Goal: Check status: Check status

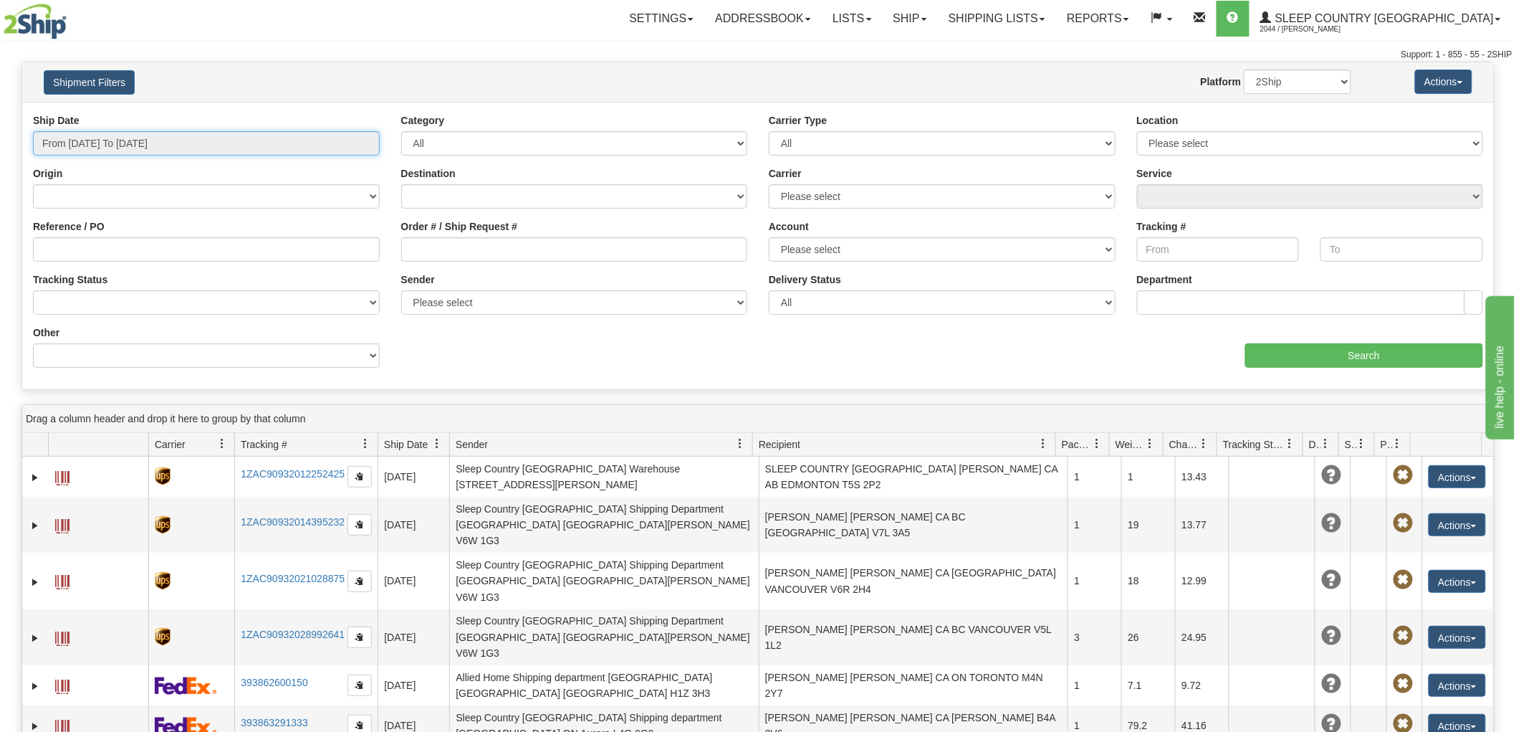
type input "[DATE]"
click at [82, 139] on input "From [DATE] To [DATE]" at bounding box center [206, 143] width 347 height 24
type input "[DATE]"
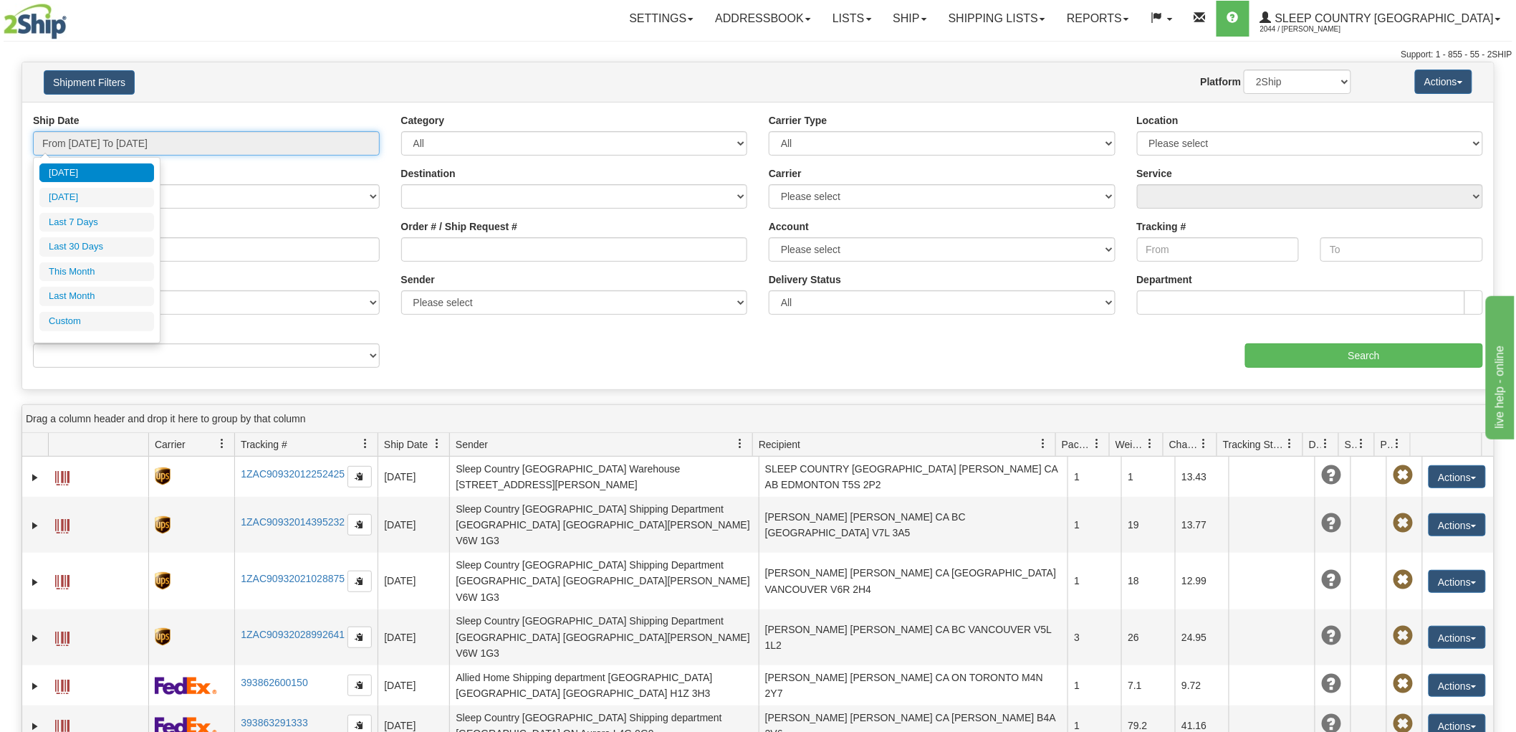
type input "[DATE]"
click at [107, 324] on li "Custom" at bounding box center [96, 321] width 115 height 19
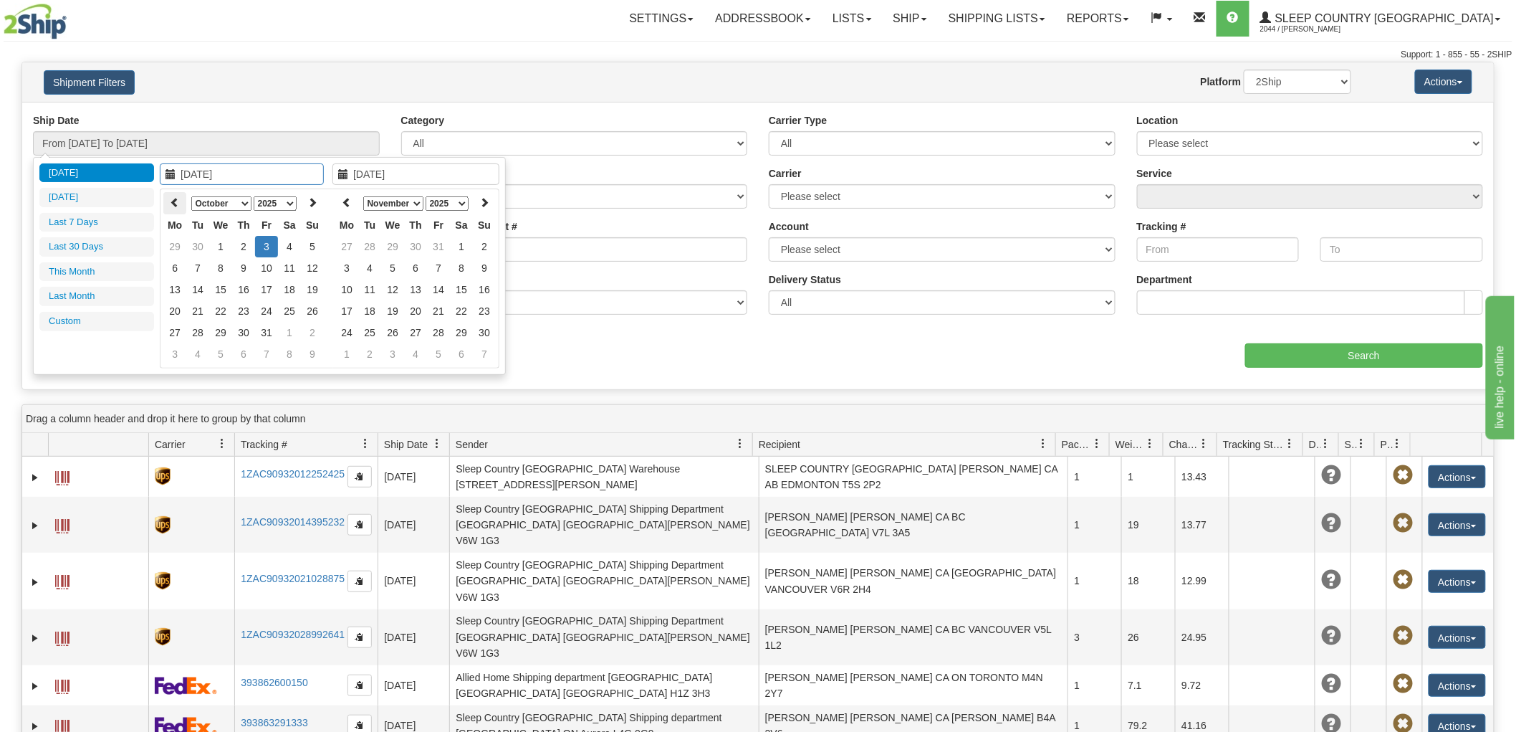
click at [170, 198] on icon at bounding box center [175, 202] width 10 height 10
click at [172, 202] on icon at bounding box center [175, 202] width 10 height 10
type input "[DATE]"
click at [267, 241] on td "1" at bounding box center [266, 246] width 23 height 21
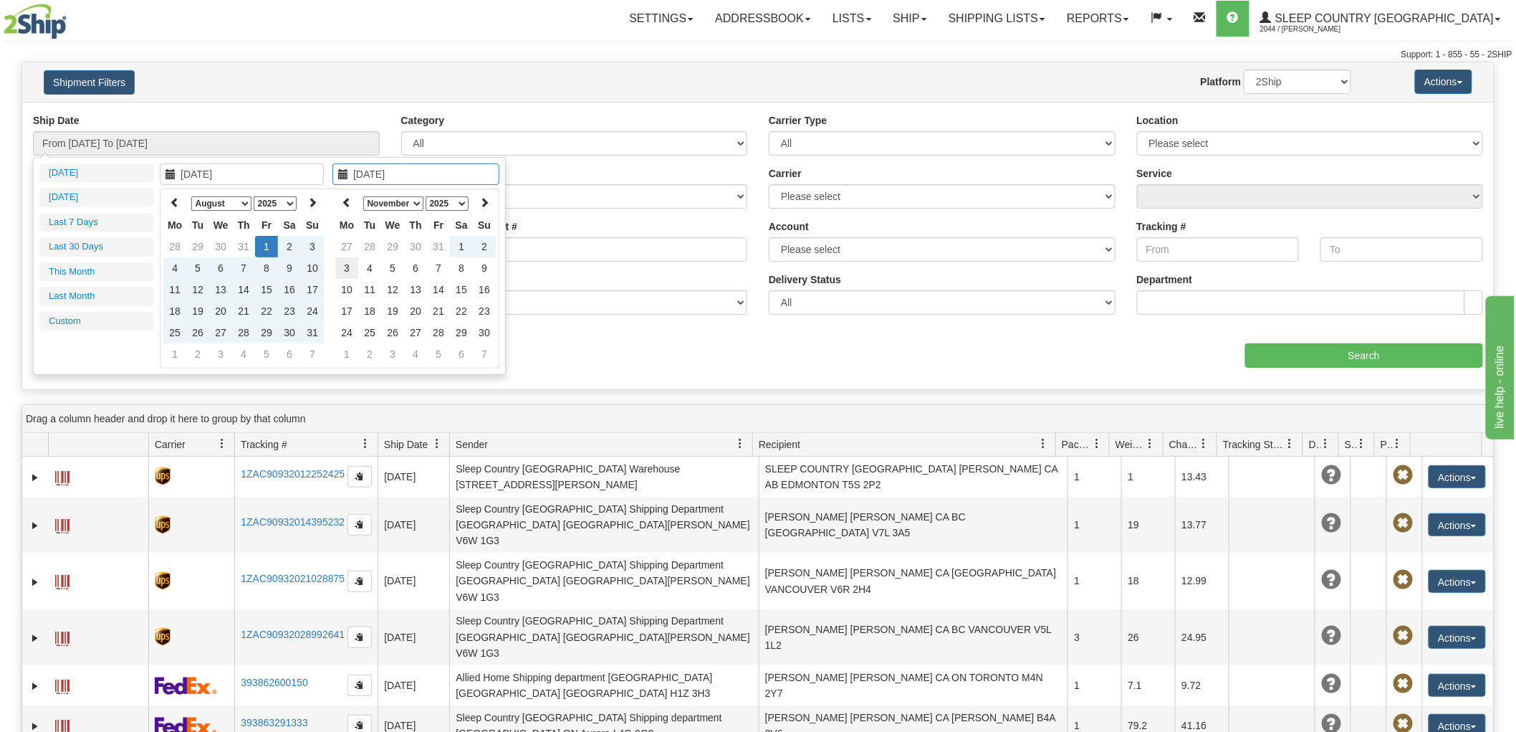
type input "[DATE]"
click at [352, 260] on td "3" at bounding box center [346, 267] width 23 height 21
type input "From [DATE] To [DATE]"
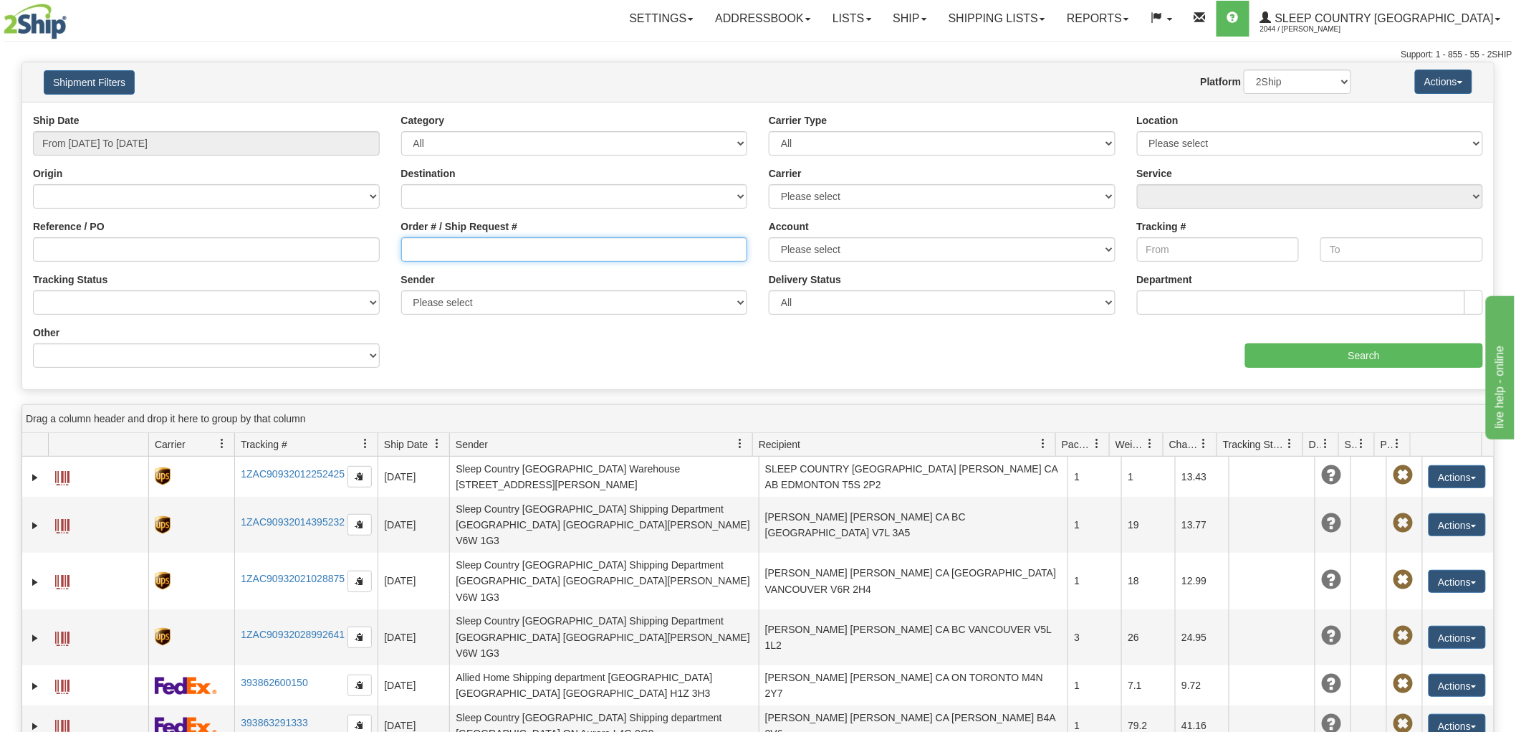
click at [478, 253] on input "Order # / Ship Request #" at bounding box center [574, 249] width 347 height 24
type input "124717"
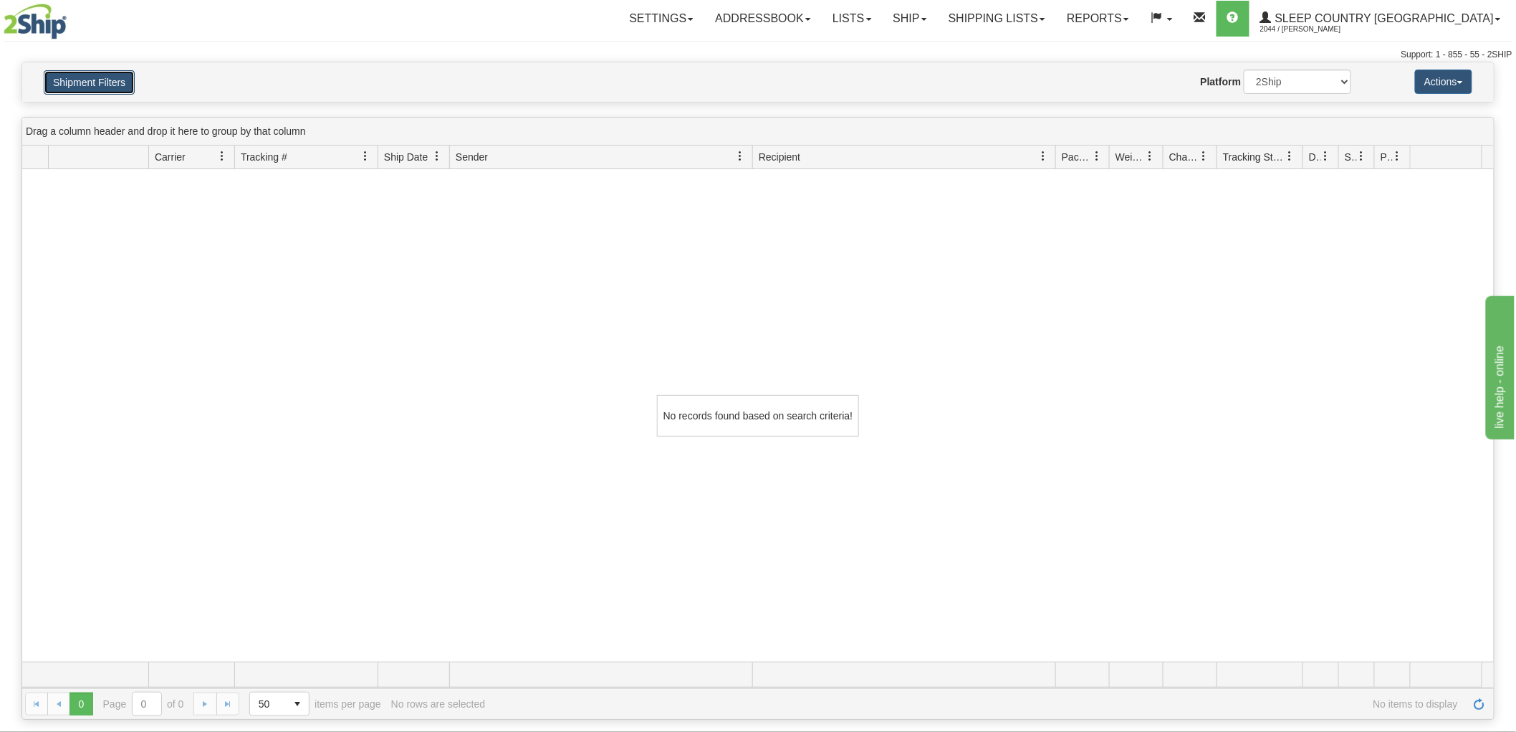
click at [115, 85] on button "Shipment Filters" at bounding box center [89, 82] width 91 height 24
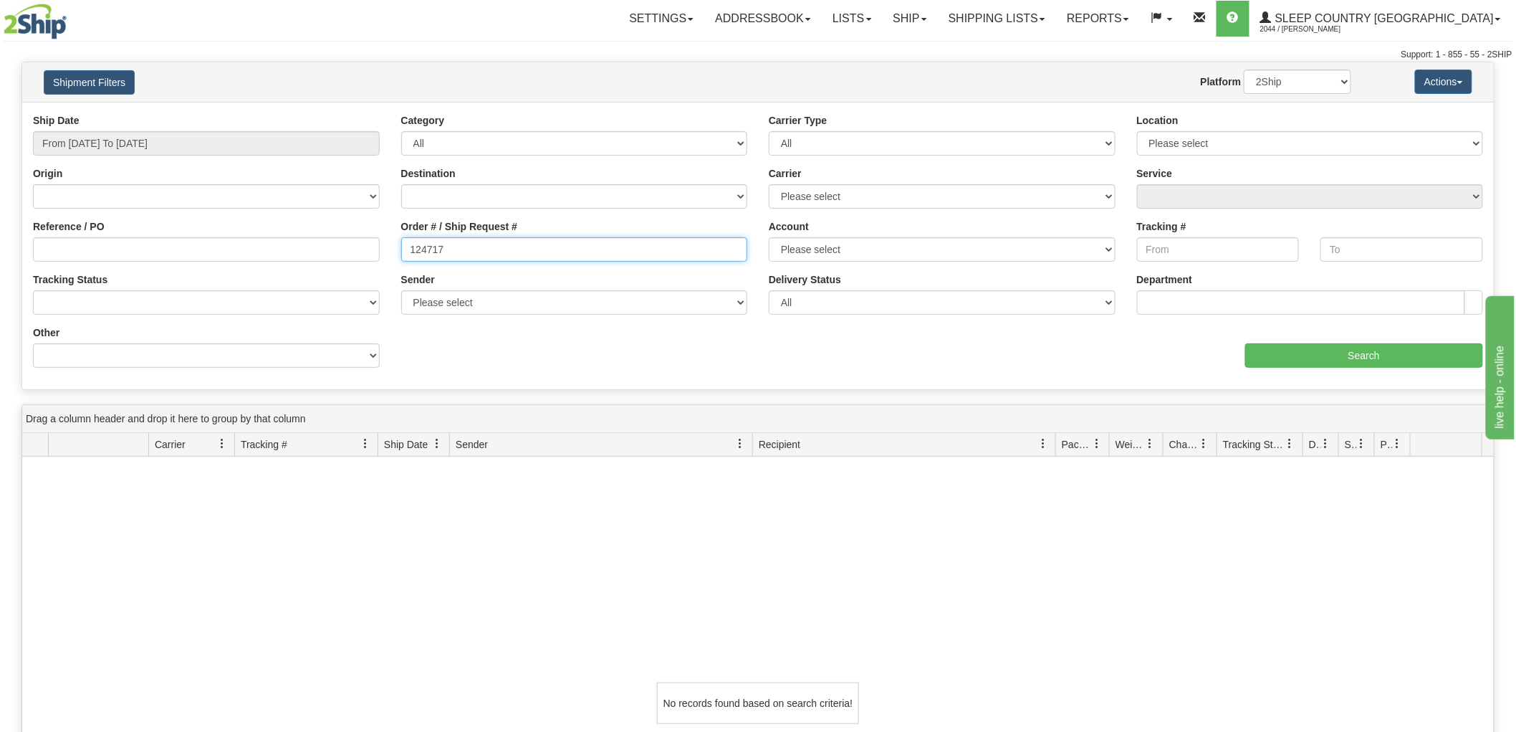
drag, startPoint x: 476, startPoint y: 253, endPoint x: 374, endPoint y: 253, distance: 101.7
click at [374, 113] on div "Reference / PO Order # / Ship Request # 124717 Account Please select [GEOGRAPHI…" at bounding box center [758, 113] width 1472 height 0
click at [1151, 133] on select "Please select [GEOGRAPHIC_DATA] 921 922 93 94 97 390 915 916 98 902 95 96 90 91…" at bounding box center [1310, 143] width 347 height 24
select select "3937"
click at [1137, 131] on select "Please select [GEOGRAPHIC_DATA] 921 922 93 94 97 390 915 916 98 902 95 96 90 91…" at bounding box center [1310, 143] width 347 height 24
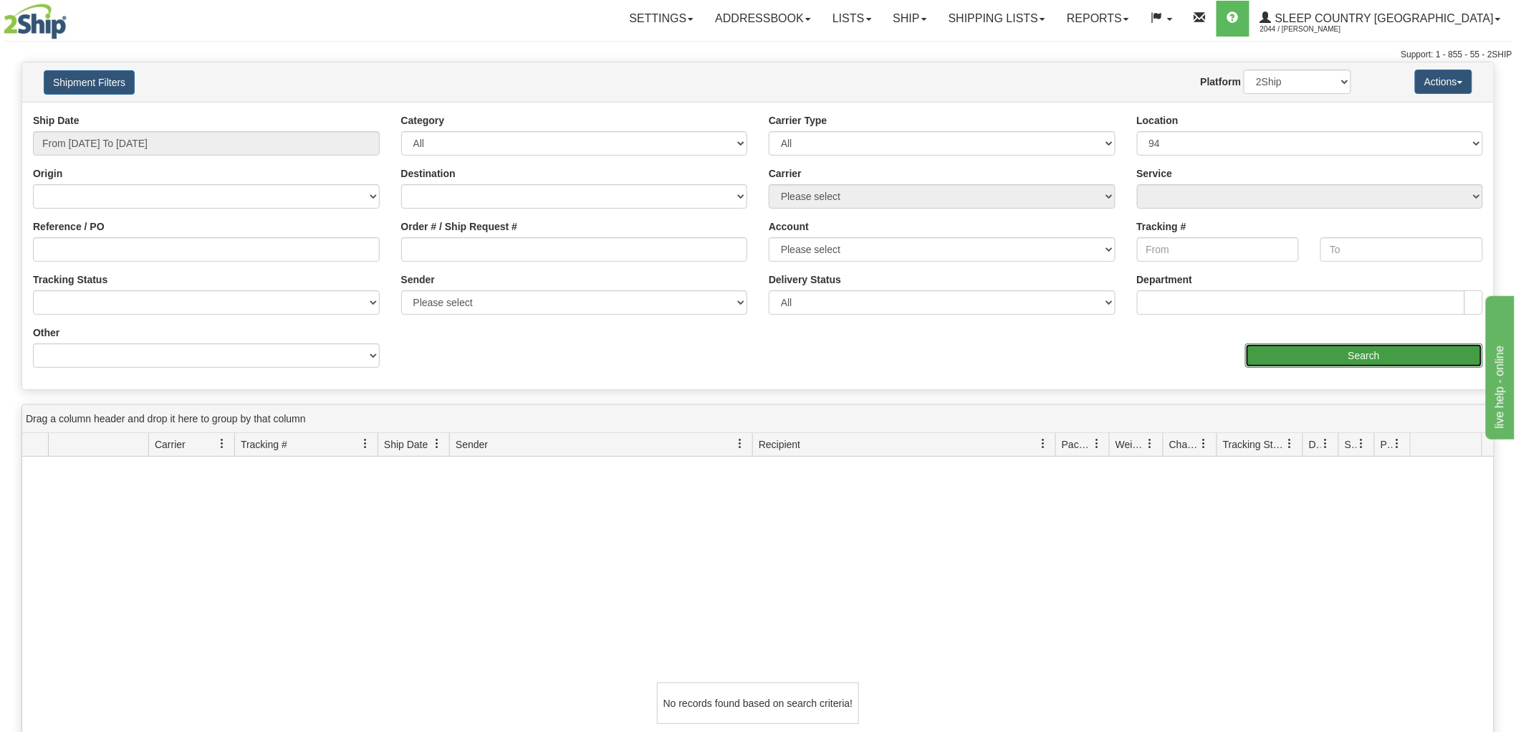
click at [1298, 343] on input "Search" at bounding box center [1364, 355] width 238 height 24
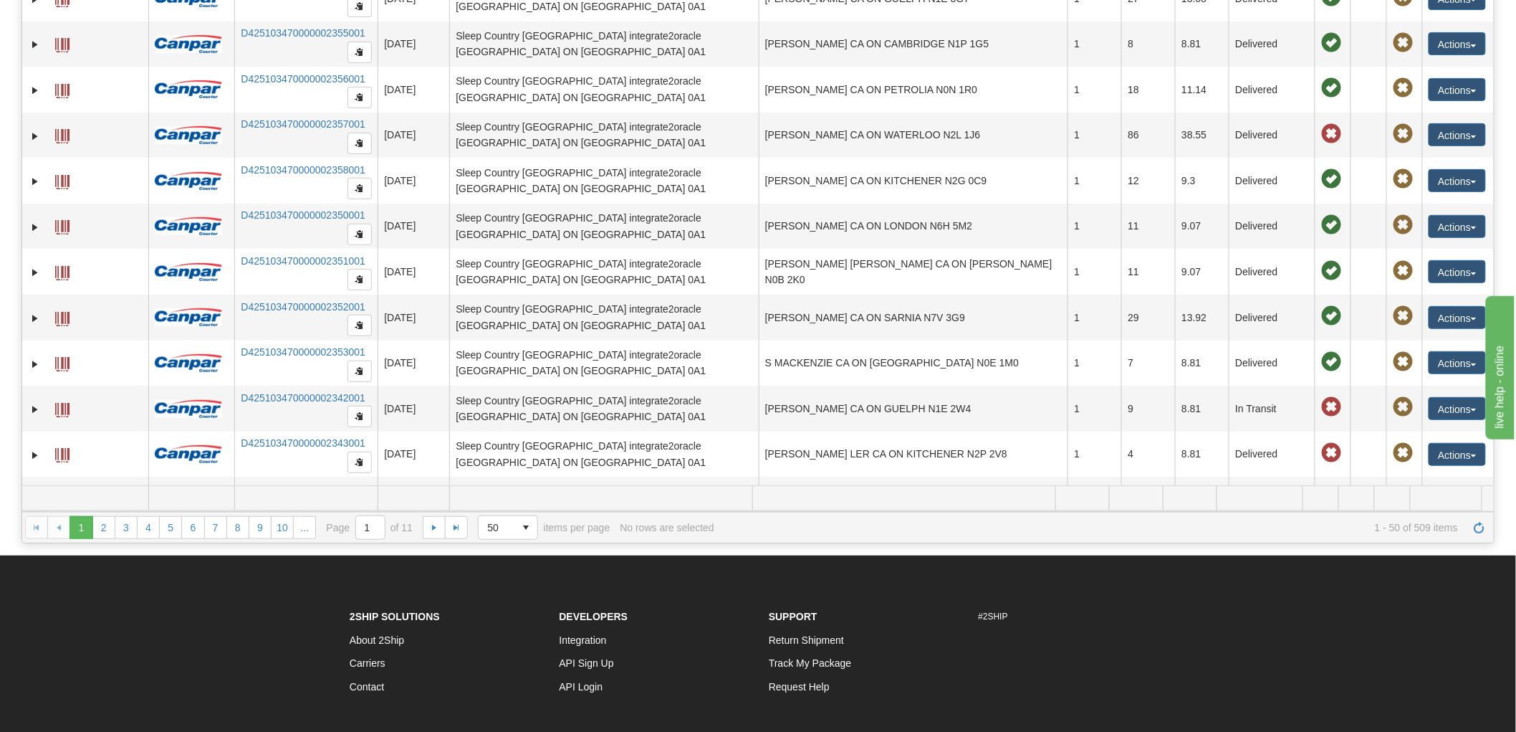
scroll to position [297, 0]
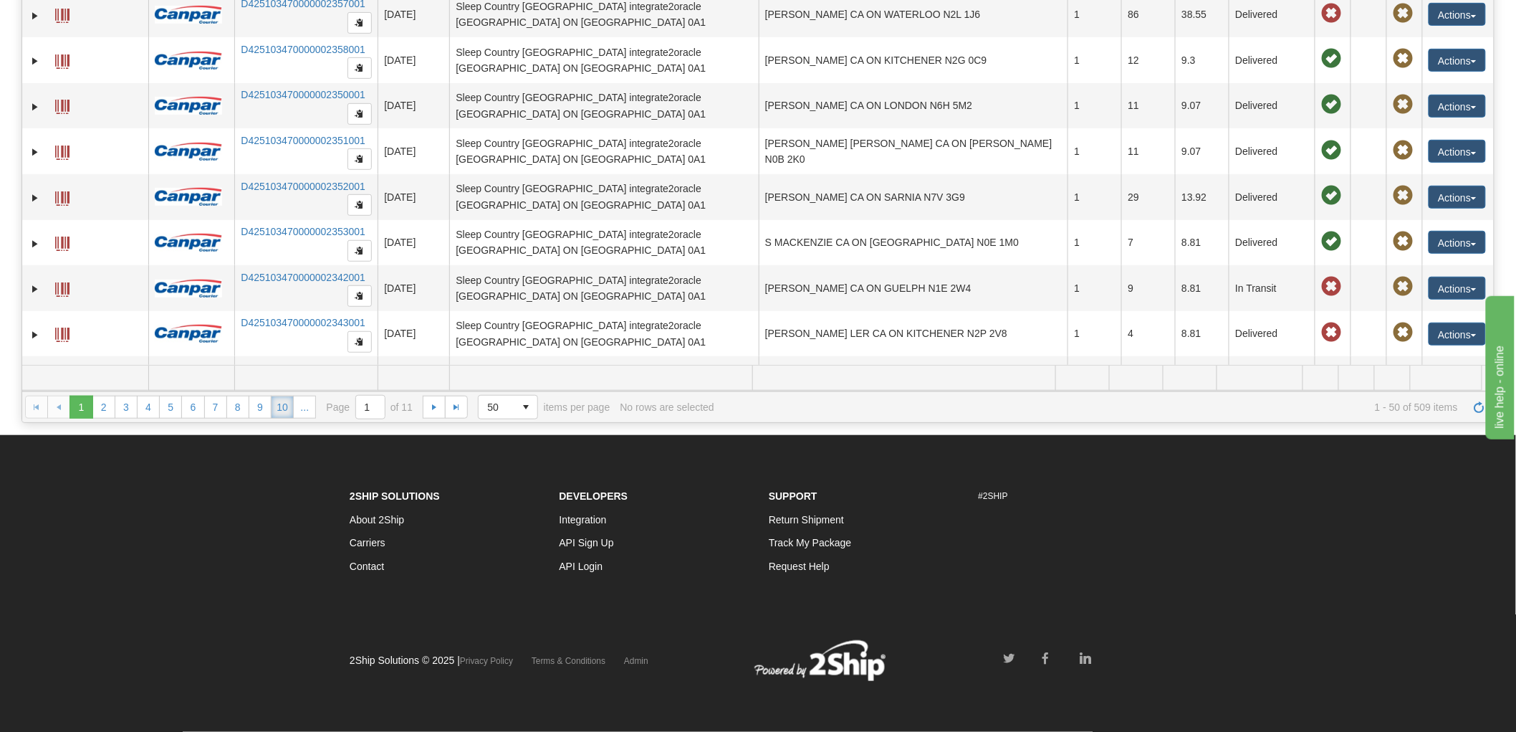
click at [282, 404] on link "10" at bounding box center [282, 407] width 23 height 23
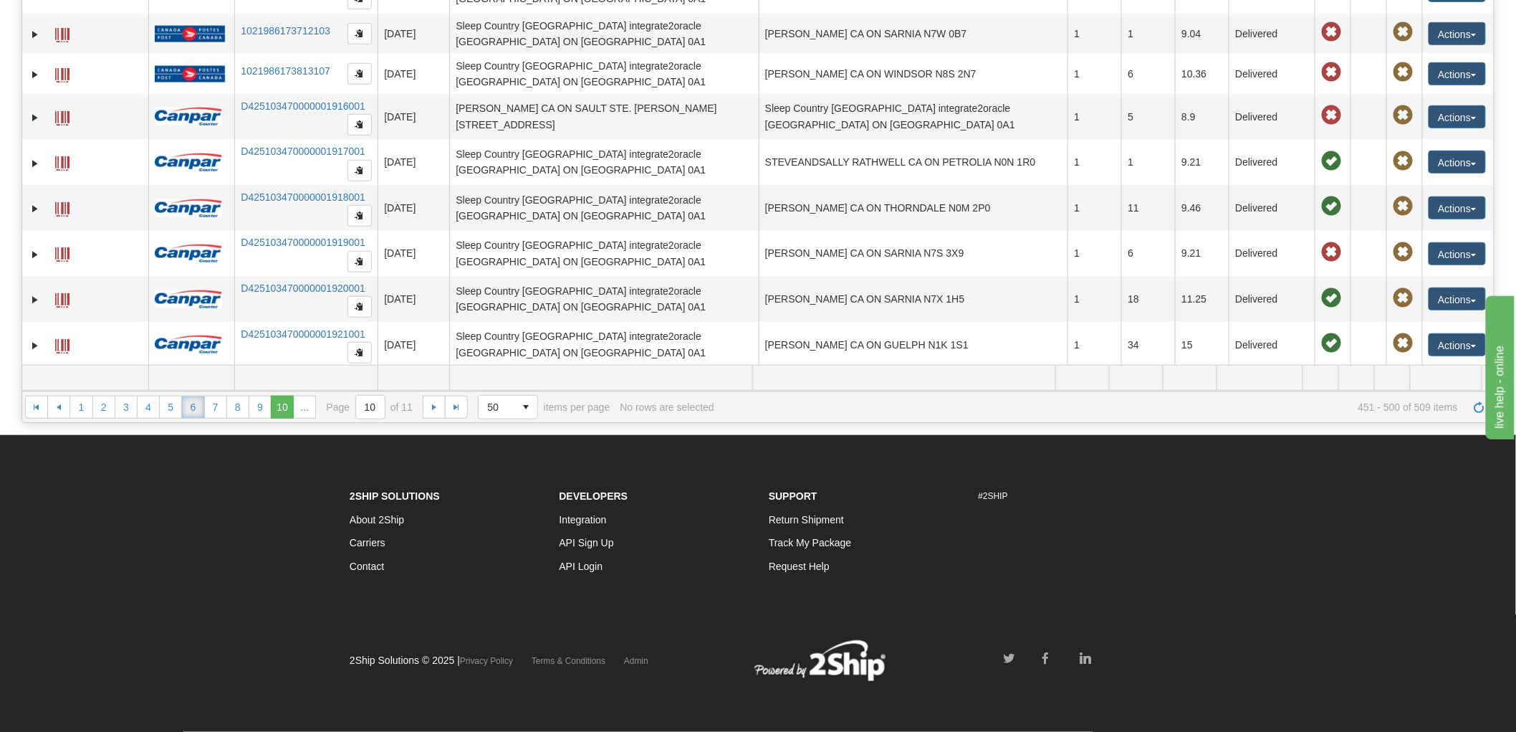
click at [190, 410] on link "6" at bounding box center [192, 407] width 23 height 23
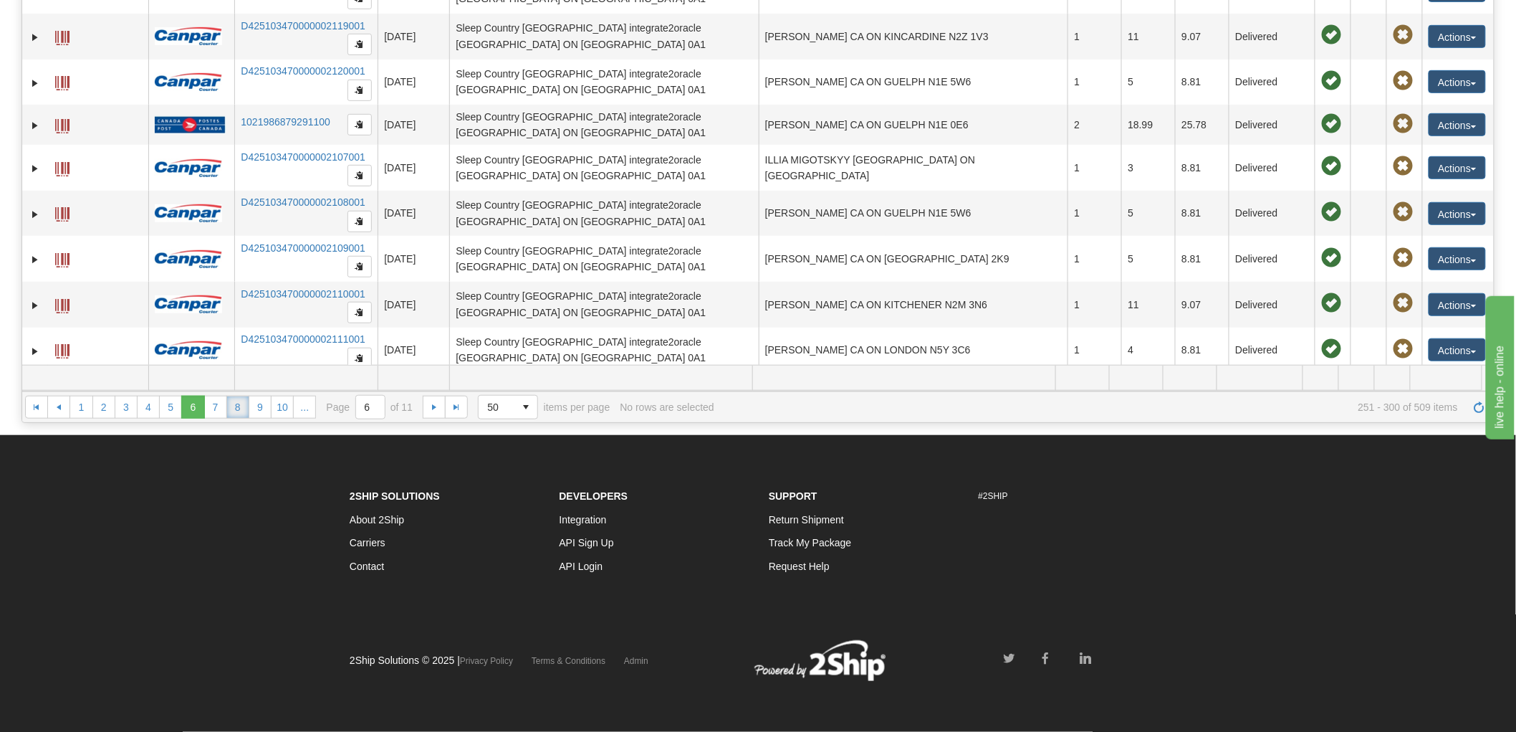
click at [230, 407] on link "8" at bounding box center [237, 407] width 23 height 23
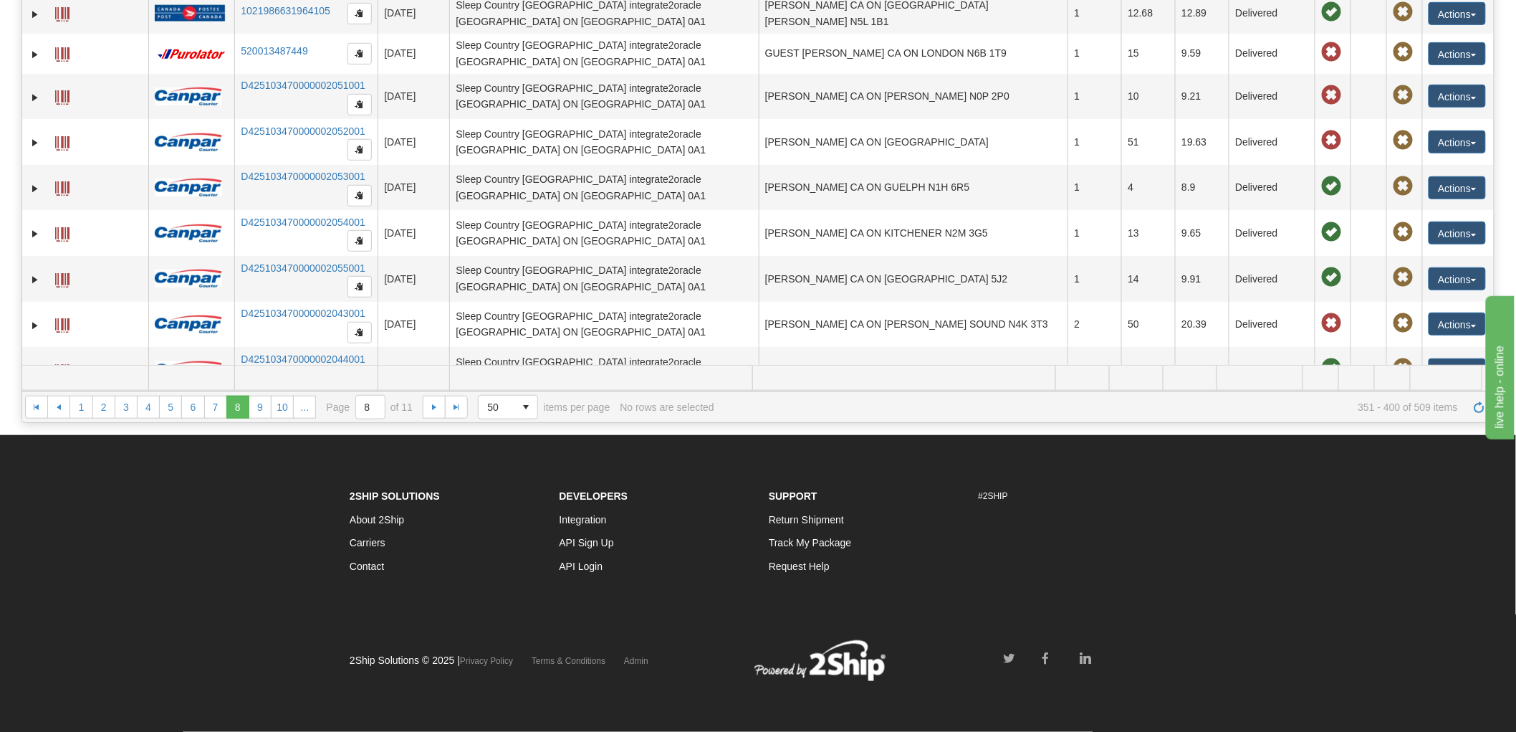
scroll to position [0, 0]
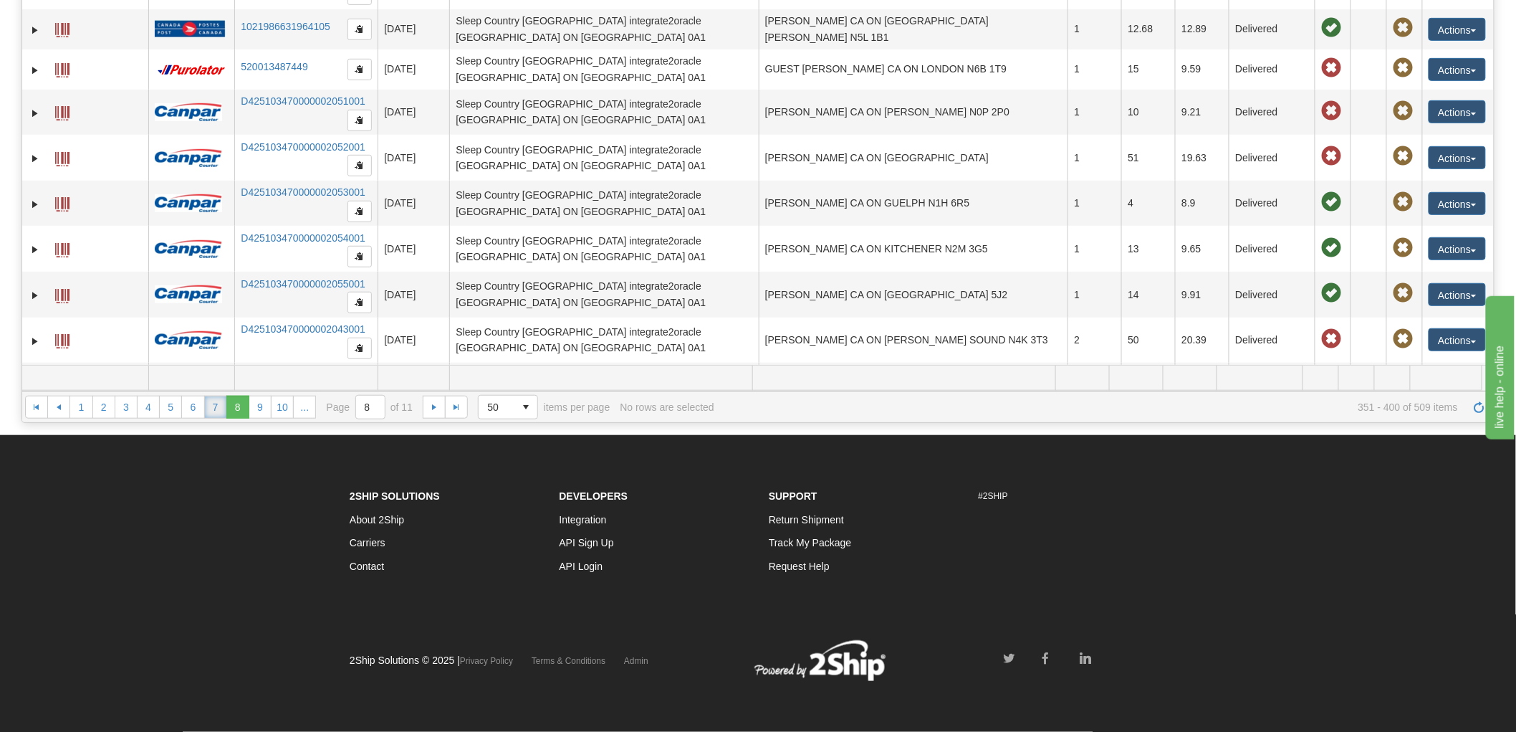
click at [212, 406] on link "7" at bounding box center [215, 407] width 23 height 23
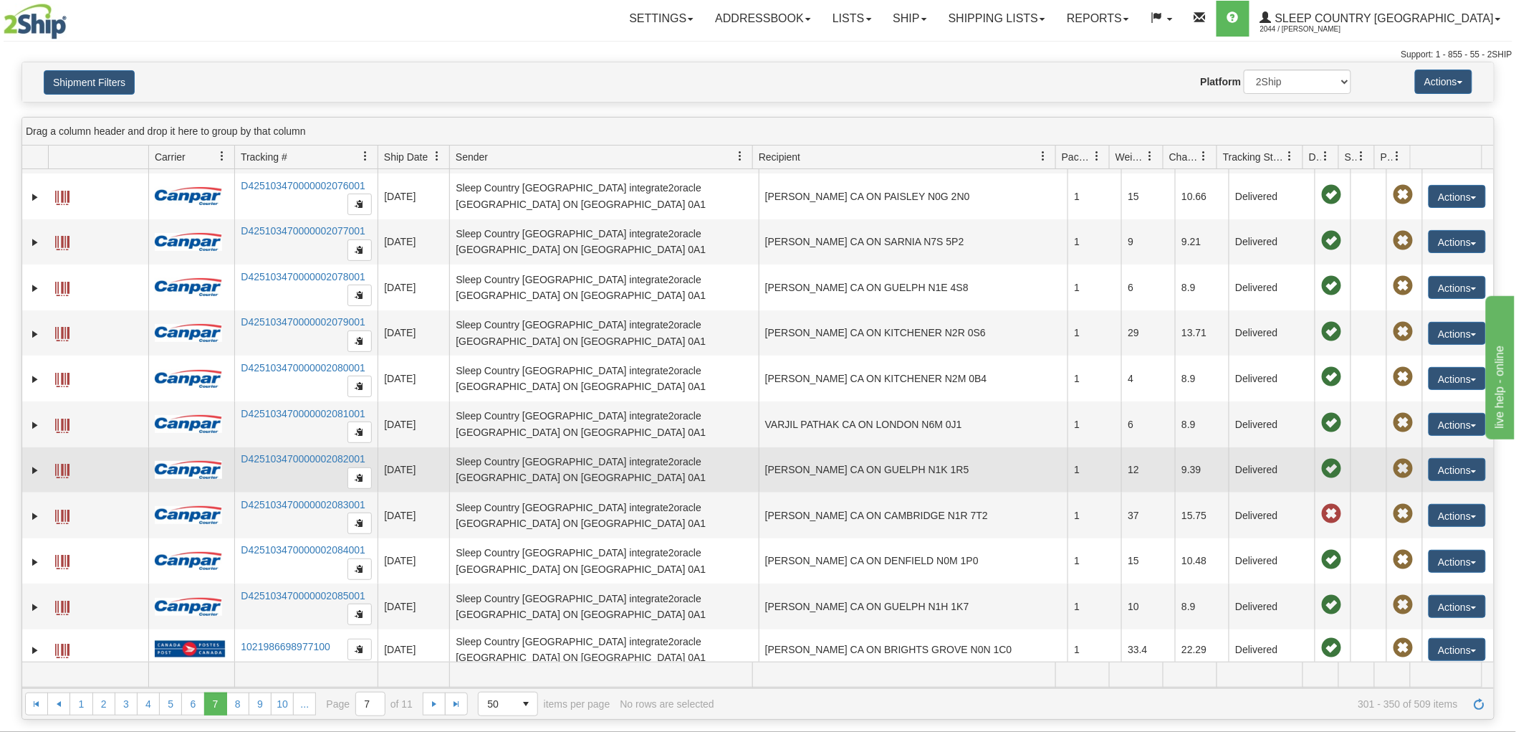
scroll to position [1035, 0]
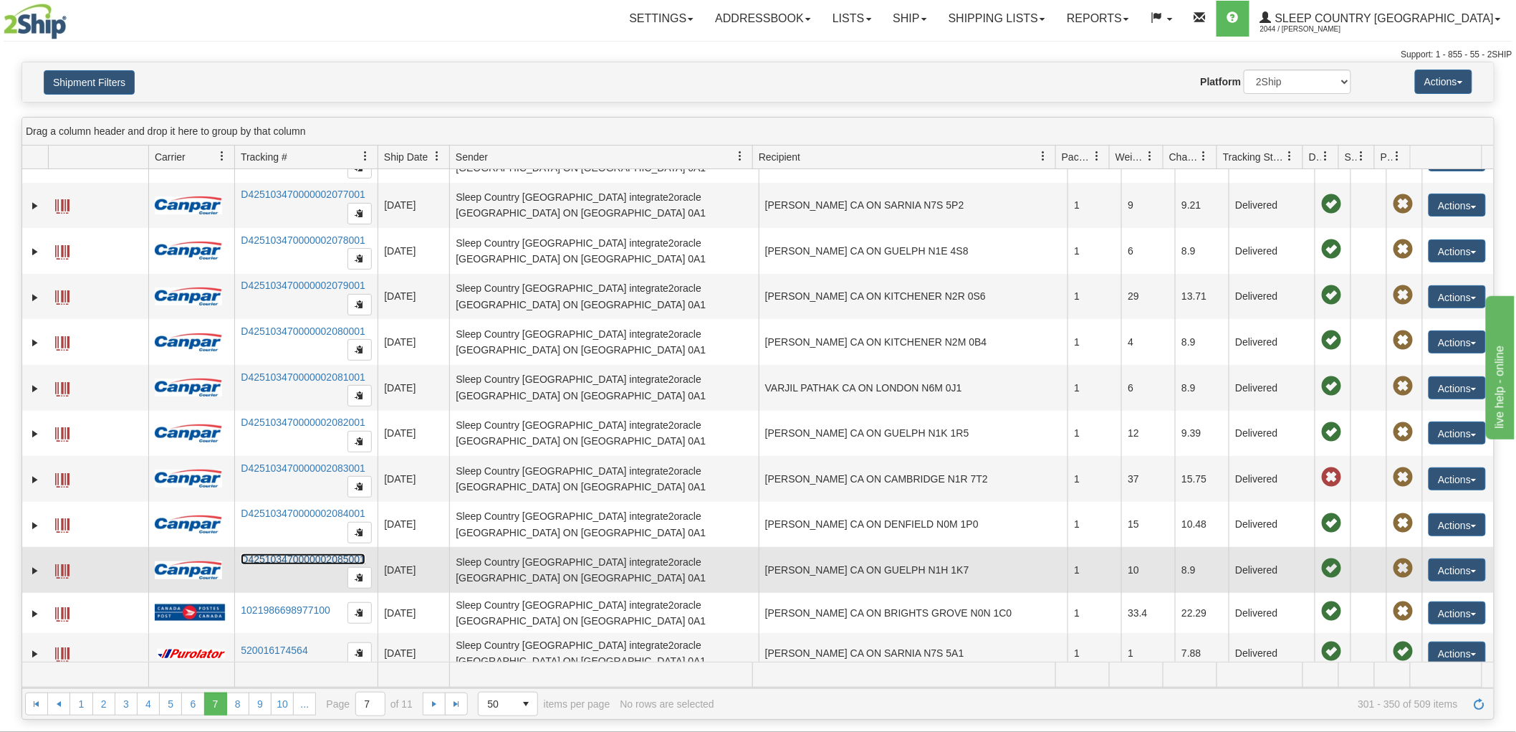
click at [265, 564] on link "D425103470000002085001" at bounding box center [303, 558] width 125 height 11
drag, startPoint x: 957, startPoint y: 576, endPoint x: 920, endPoint y: 590, distance: 39.0
click at [920, 590] on td "[PERSON_NAME] CA ON GUELPH N1H 1K7" at bounding box center [914, 570] width 310 height 46
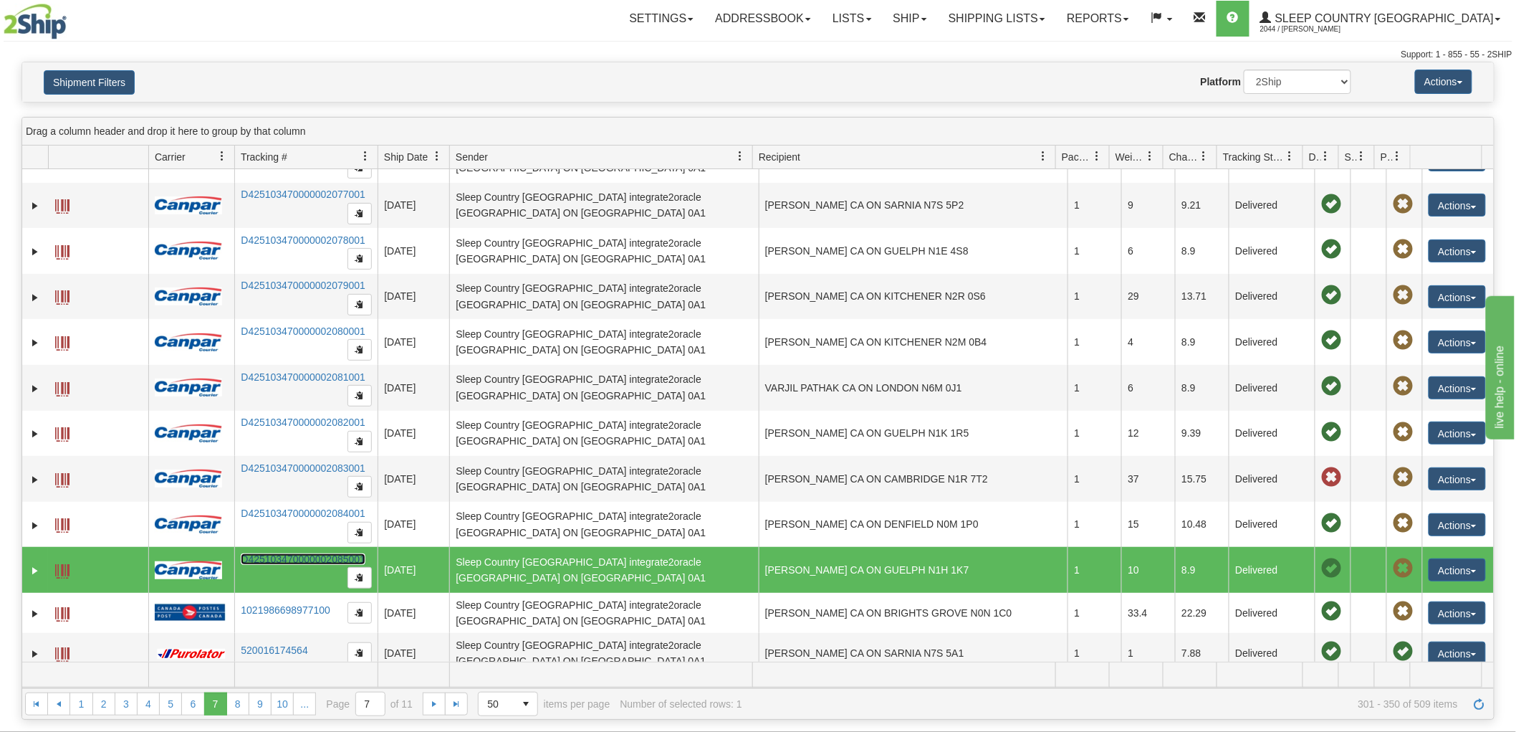
click at [309, 555] on td "D425103470000002085001" at bounding box center [305, 570] width 143 height 46
click at [37, 577] on link "Expand" at bounding box center [35, 570] width 14 height 14
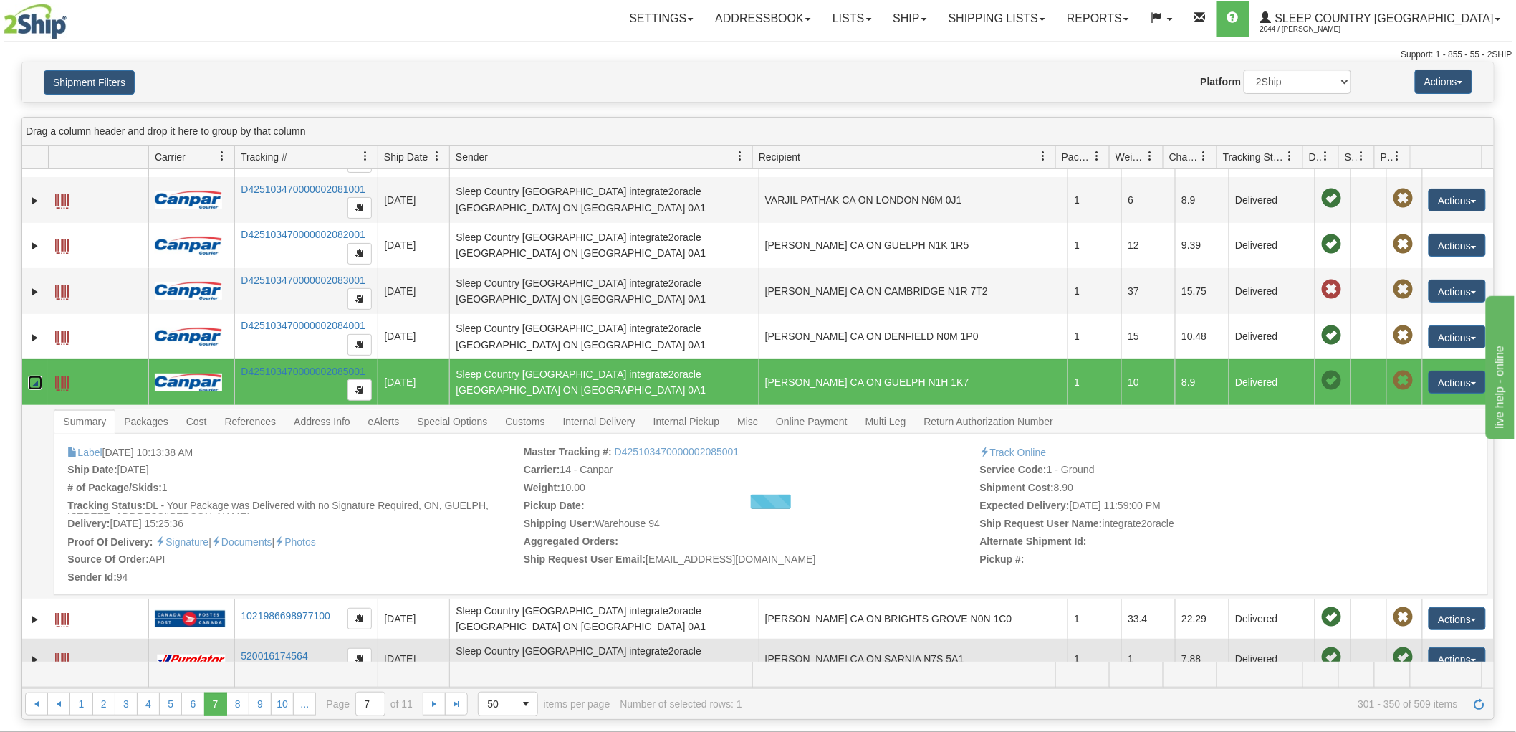
scroll to position [1433, 0]
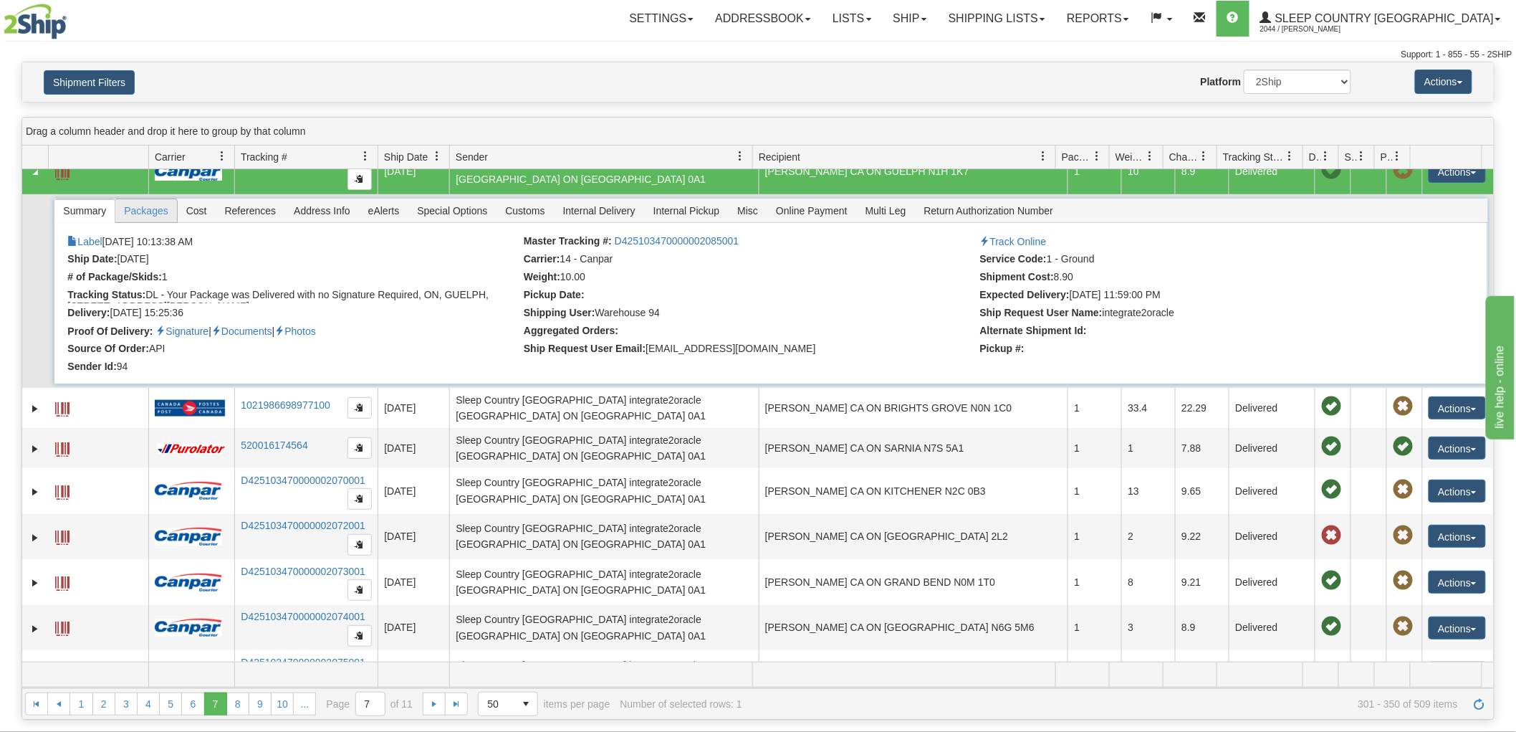
click at [158, 211] on span "Packages" at bounding box center [145, 210] width 61 height 23
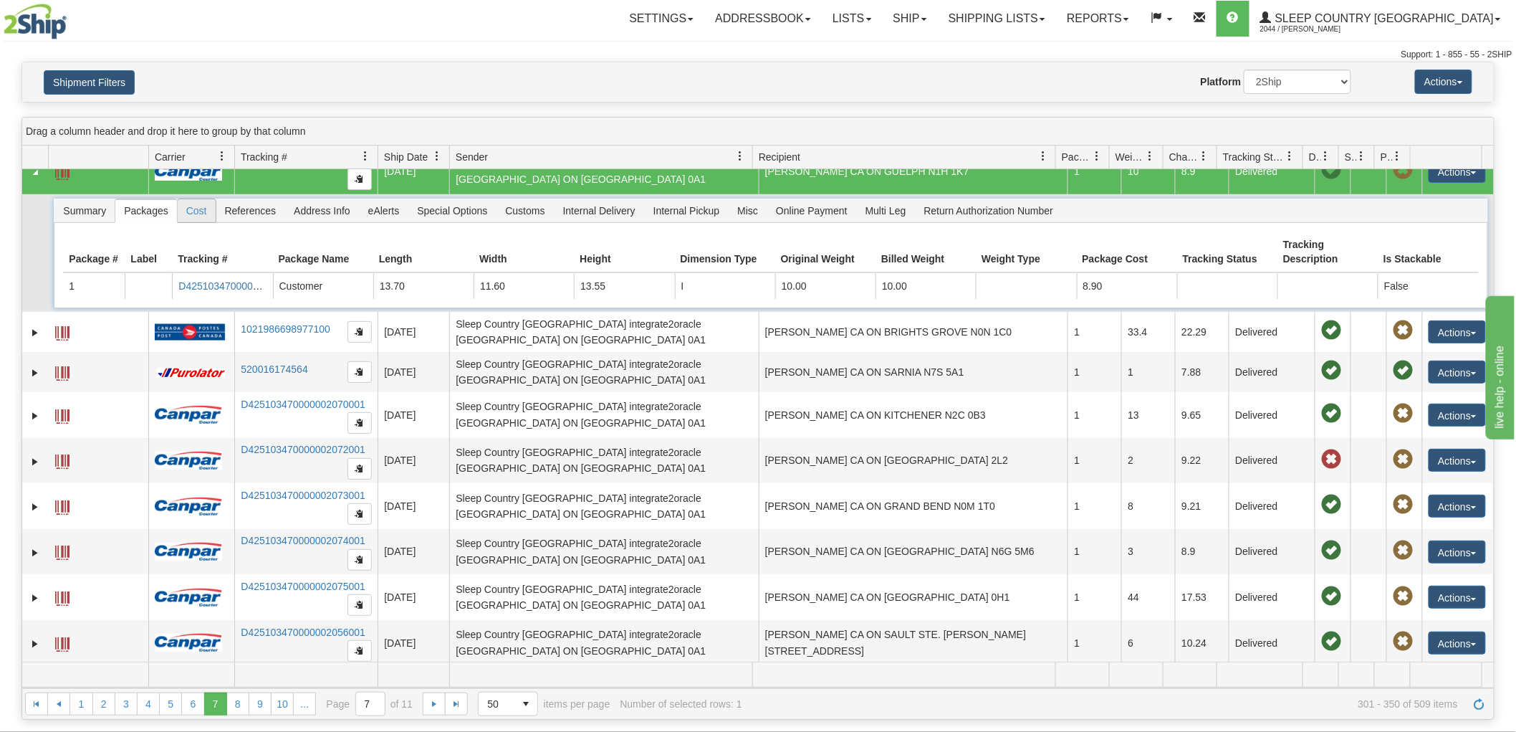
click at [183, 218] on span "Cost" at bounding box center [197, 210] width 38 height 23
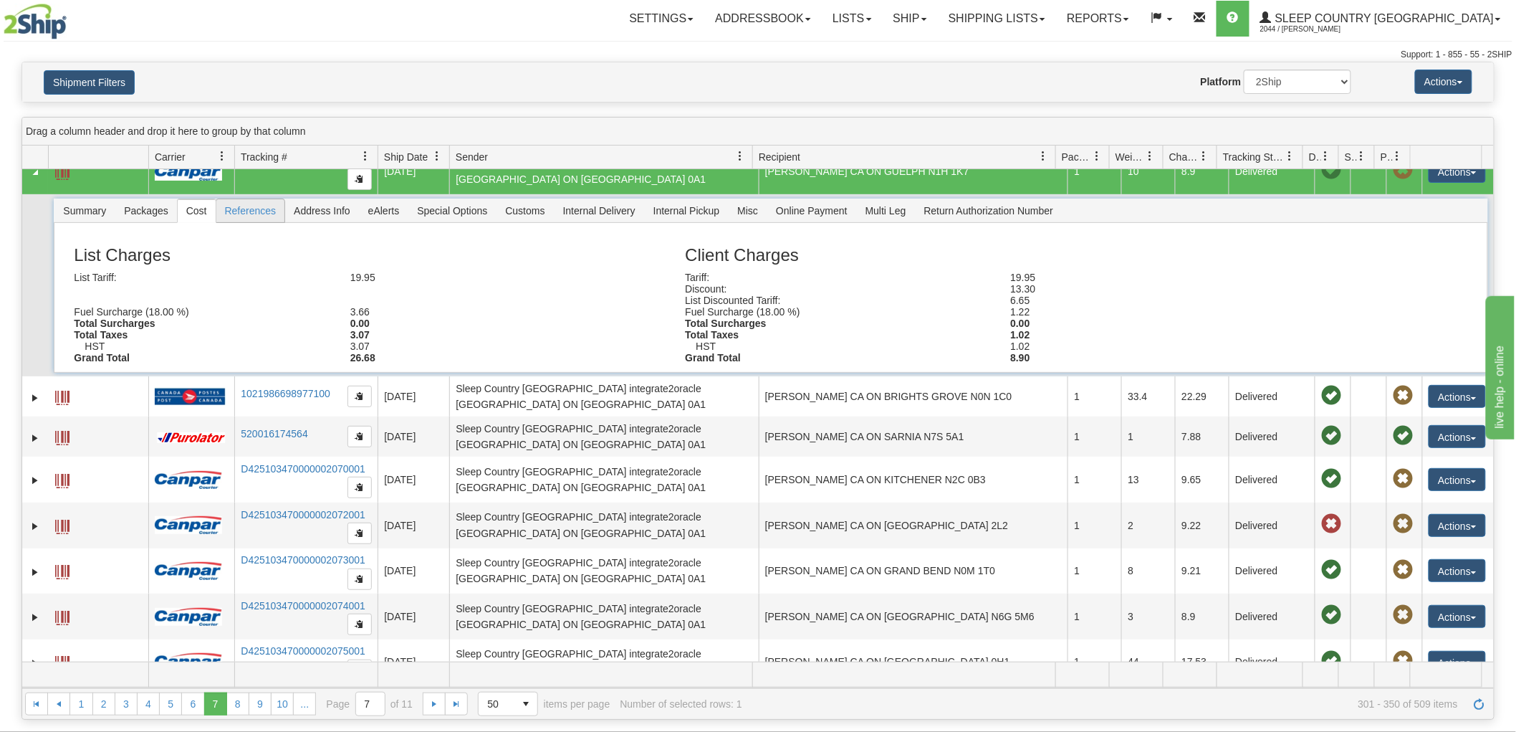
click at [224, 216] on span "References" at bounding box center [250, 210] width 69 height 23
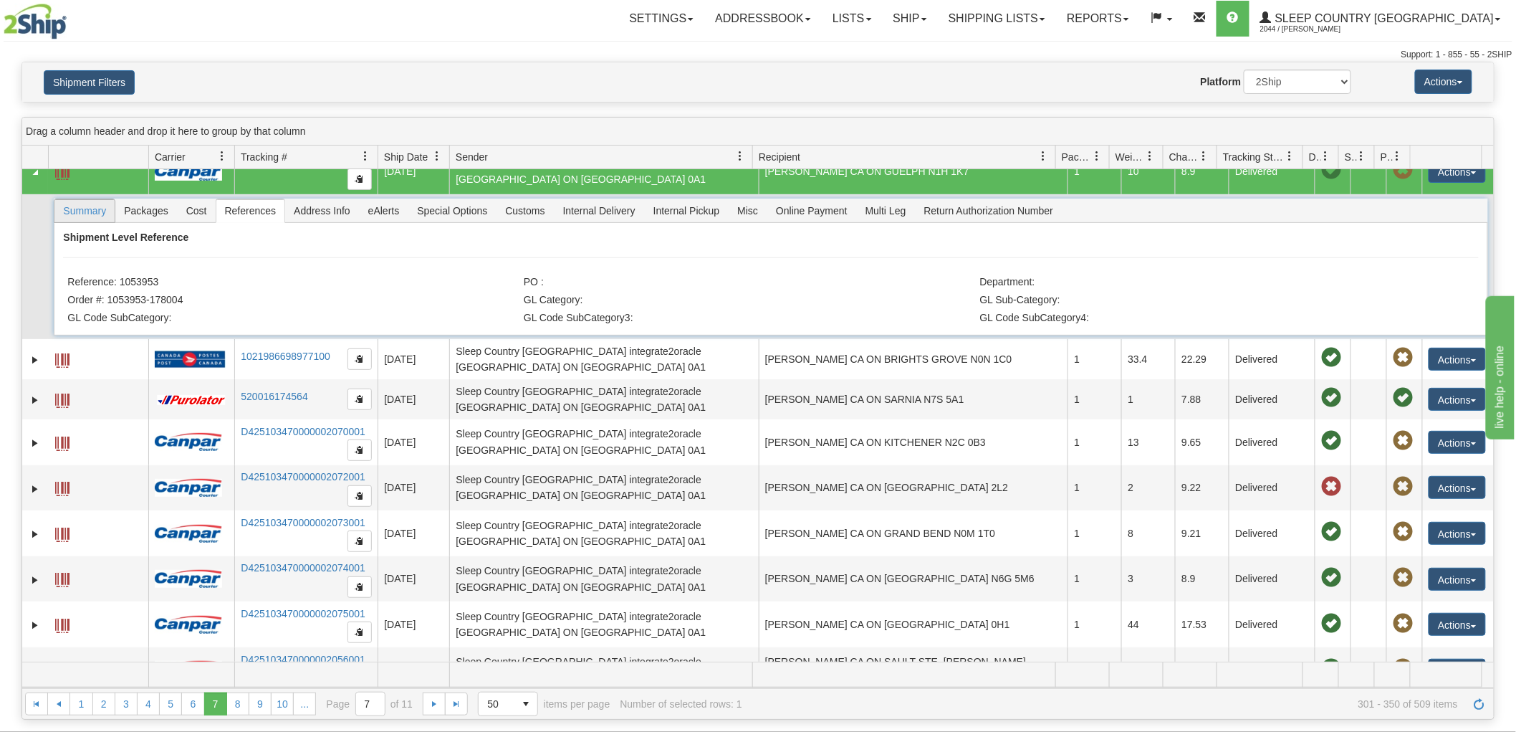
click at [59, 219] on span "Summary" at bounding box center [84, 210] width 60 height 23
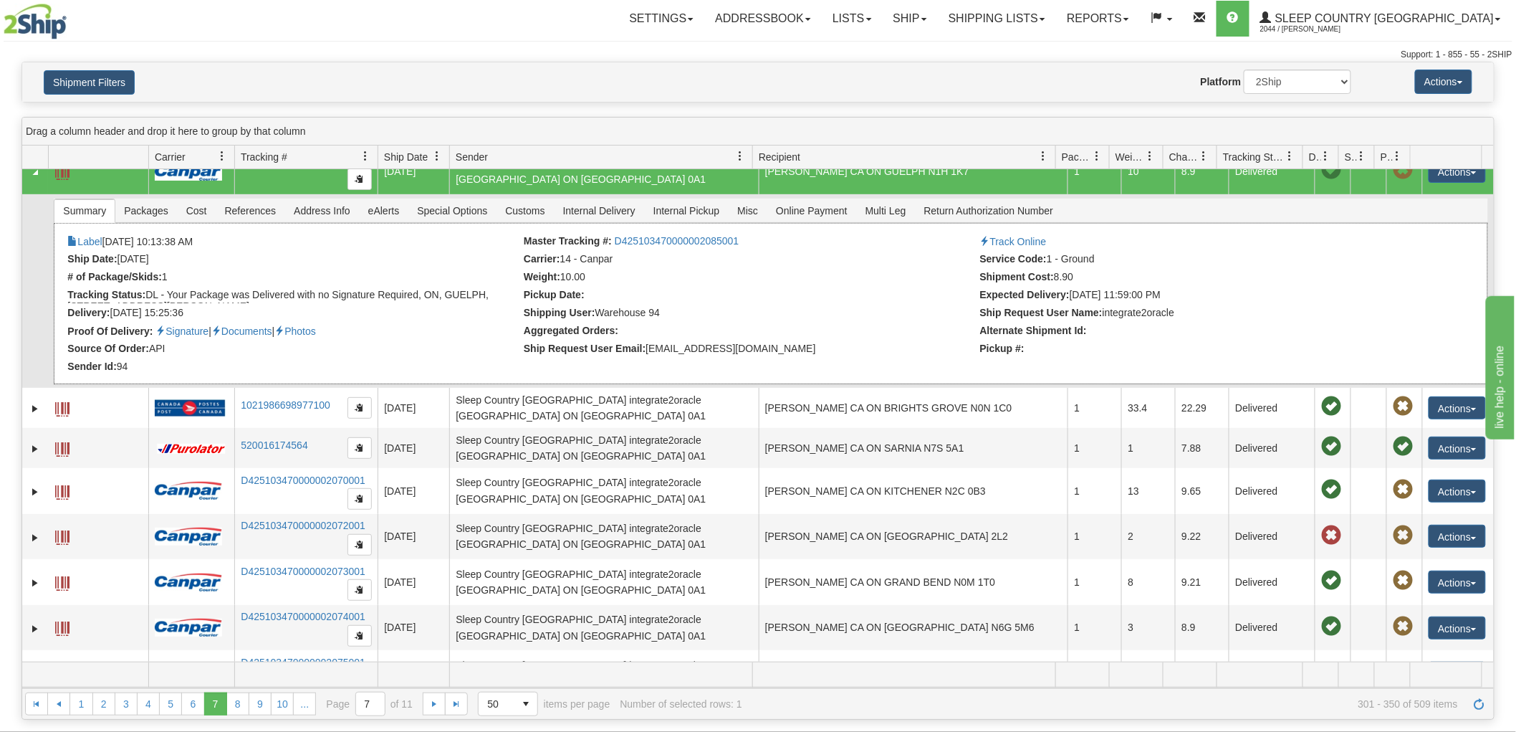
click at [1250, 272] on div "× Attached Images Close Label [DATE] 10:13:38 AM Master Tracking #: D4251034700…" at bounding box center [771, 303] width 1434 height 161
